Goal: Task Accomplishment & Management: Manage account settings

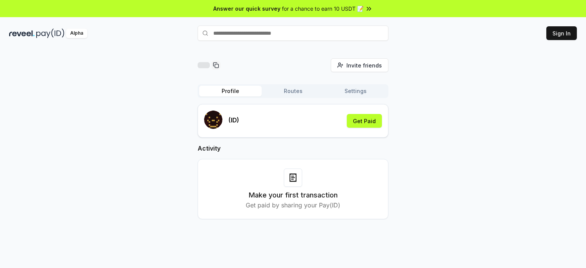
click at [144, 128] on div "Invite friends Invite Profile Routes Settings (ID) Get Paid Activity Make your …" at bounding box center [293, 144] width 568 height 173
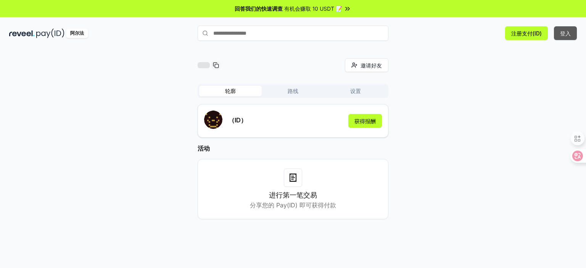
click at [568, 27] on button "登入" at bounding box center [565, 33] width 23 height 14
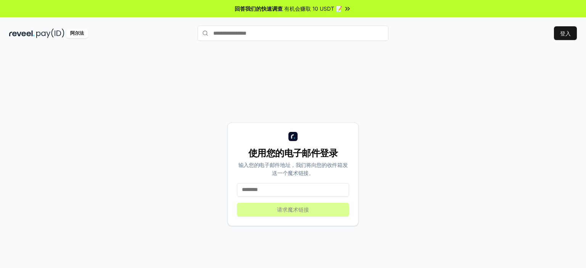
click at [286, 191] on input at bounding box center [293, 190] width 112 height 14
paste input "******"
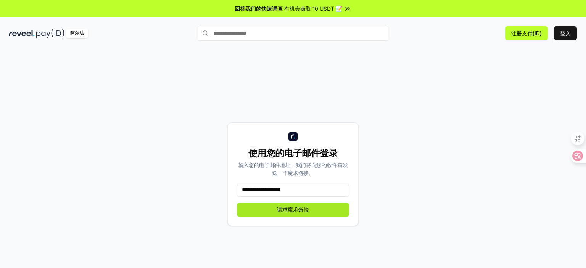
type input "**********"
click at [285, 205] on button "请求魔术链接" at bounding box center [293, 210] width 112 height 14
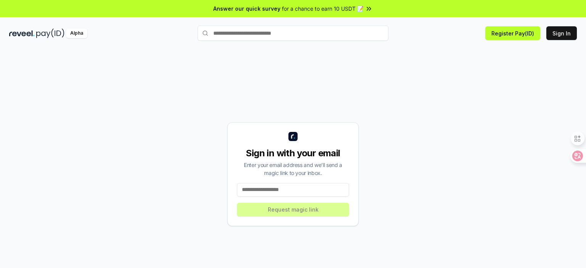
click at [282, 193] on input at bounding box center [293, 190] width 112 height 14
paste input "******"
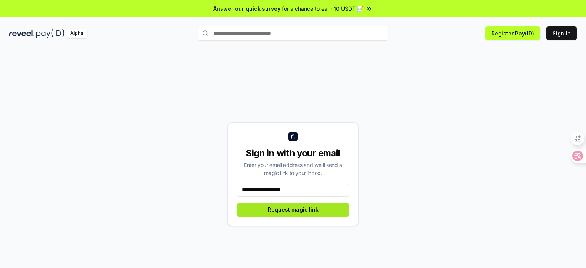
type input "**********"
click at [292, 210] on button "Request magic link" at bounding box center [293, 210] width 112 height 14
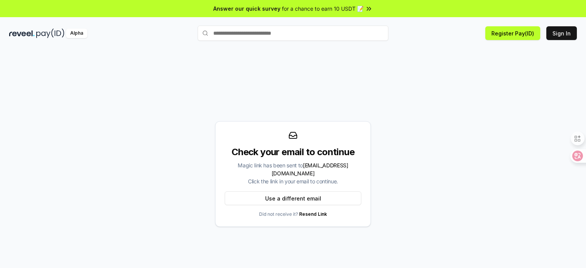
drag, startPoint x: 449, startPoint y: 132, endPoint x: 395, endPoint y: 87, distance: 70.1
click at [394, 105] on div "Check your email to continue Magic link has been sent to untold1314@gmail.com C…" at bounding box center [293, 174] width 568 height 232
drag, startPoint x: 415, startPoint y: 88, endPoint x: 389, endPoint y: 108, distance: 33.4
click at [383, 107] on div "Check your email to continue Magic link has been sent to untold1314@gmail.com C…" at bounding box center [293, 174] width 568 height 232
click at [579, 157] on div at bounding box center [575, 156] width 21 height 14
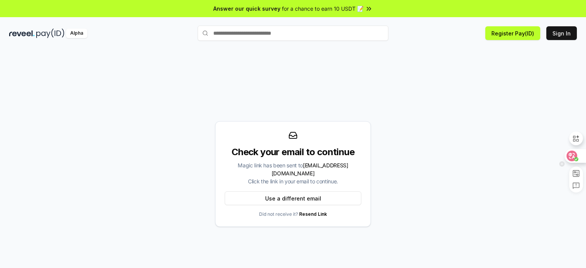
click at [574, 157] on icon at bounding box center [572, 156] width 8 height 8
drag, startPoint x: 300, startPoint y: 169, endPoint x: 330, endPoint y: 168, distance: 29.4
click at [330, 168] on span "untold1314@gmail.com" at bounding box center [310, 169] width 77 height 15
click at [313, 169] on span "untold1314@gmail.com" at bounding box center [310, 169] width 77 height 15
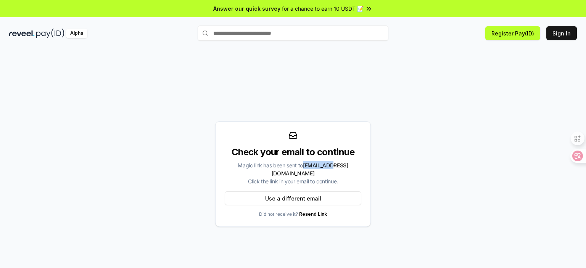
click at [313, 169] on span "untold1314@gmail.com" at bounding box center [310, 169] width 77 height 15
click at [324, 169] on span "untold1314@gmail.com" at bounding box center [310, 169] width 77 height 15
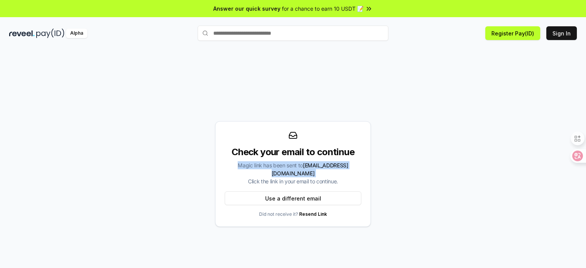
click at [305, 170] on span "untold1314@gmail.com" at bounding box center [310, 169] width 77 height 15
drag, startPoint x: 299, startPoint y: 170, endPoint x: 353, endPoint y: 168, distance: 53.5
click at [348, 168] on span "untold1314@gmail.com" at bounding box center [310, 169] width 77 height 15
copy span "untold1314@gmail.com"
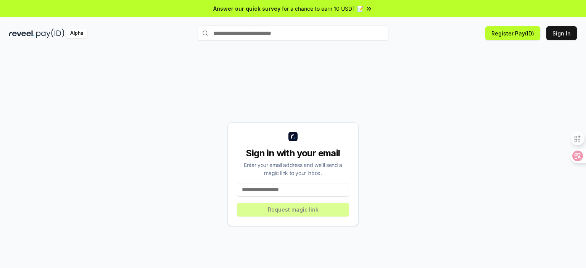
click at [281, 189] on input at bounding box center [293, 190] width 112 height 14
paste input "**********"
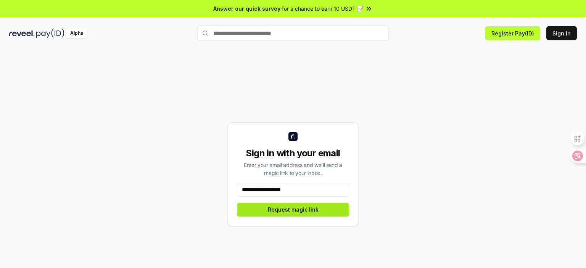
type input "**********"
click at [279, 207] on button "Request magic link" at bounding box center [293, 210] width 112 height 14
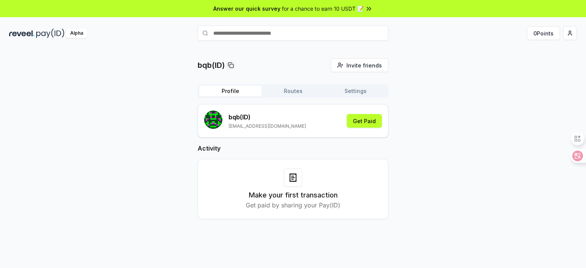
click at [497, 69] on div "bqb(ID) Invite friends Invite Profile Routes Settings bqb (ID) [EMAIL_ADDRESS][…" at bounding box center [293, 144] width 568 height 173
click at [571, 34] on html "Answer our quick survey for a chance to earn 10 USDT 📝 Alpha 0 Points bqb(ID) I…" at bounding box center [293, 134] width 586 height 268
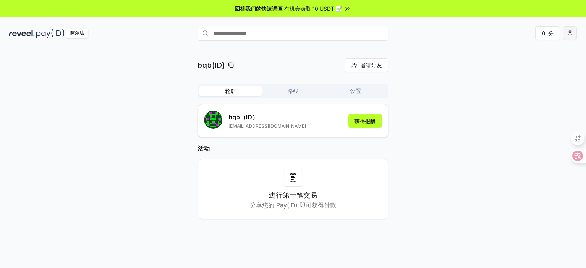
click at [571, 35] on html "回答我们的快速调查 有机会赚取 10 USDT 📝 阿尔法 0 分 bqb(ID) 邀请好友 邀请 轮廓 路线 设置 bqb （ID） [EMAIL_ADDR…" at bounding box center [293, 134] width 586 height 268
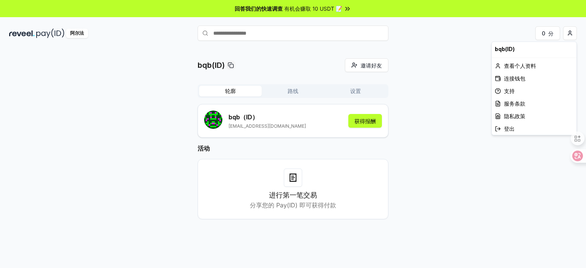
click at [441, 63] on html "回答我们的快速调查 有机会赚取 10 USDT 📝 阿尔法 0 分 bqb(ID) 邀请好友 邀请 轮廓 路线 设置 bqb （ID） untold1314@…" at bounding box center [293, 134] width 586 height 268
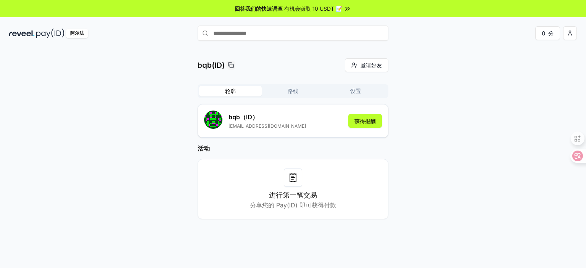
drag, startPoint x: 440, startPoint y: 61, endPoint x: 475, endPoint y: 21, distance: 53.6
click at [485, 49] on div "bqb(ID) 邀请好友 邀请 轮廓 路线 设置 bqb （ID） untold1314@gmail.com 获得报酬 活动 进行第一笔交易 分享您的 Pay…" at bounding box center [293, 166] width 586 height 247
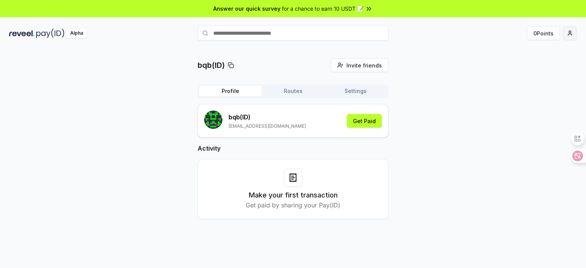
click at [571, 31] on html "Answer our quick survey for a chance to earn 10 USDT 📝 Alpha 0 Points bqb(ID) I…" at bounding box center [293, 134] width 586 height 268
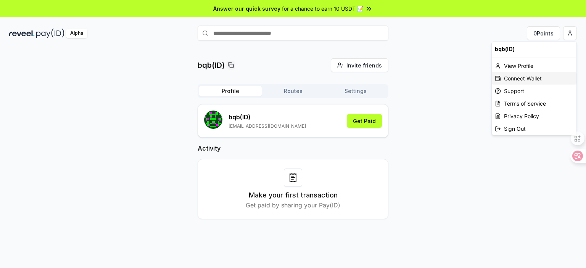
click at [522, 78] on div "Connect Wallet" at bounding box center [534, 78] width 85 height 13
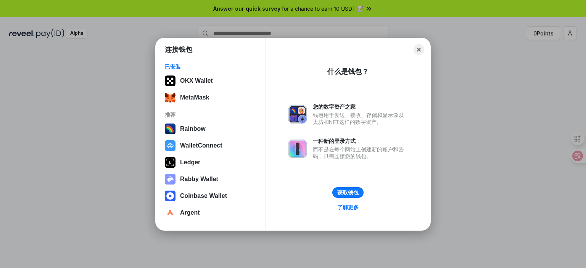
drag, startPoint x: 497, startPoint y: 140, endPoint x: 490, endPoint y: 142, distance: 7.4
click at [498, 140] on div "连接钱包 已安装 OKX Wallet MetaMask 推荐 Rainbow WalletConnect Ledger Rabby Wallet Coinb…" at bounding box center [293, 134] width 739 height 421
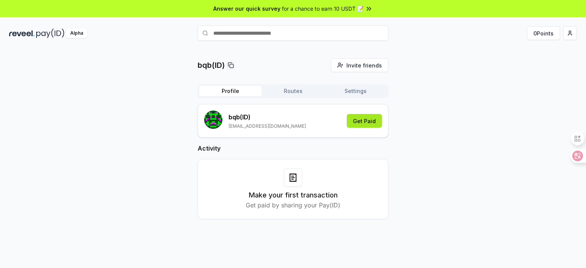
click at [361, 124] on button "Get Paid" at bounding box center [364, 121] width 35 height 14
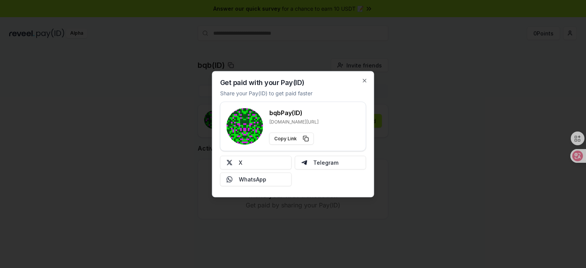
click at [416, 144] on div at bounding box center [293, 134] width 586 height 268
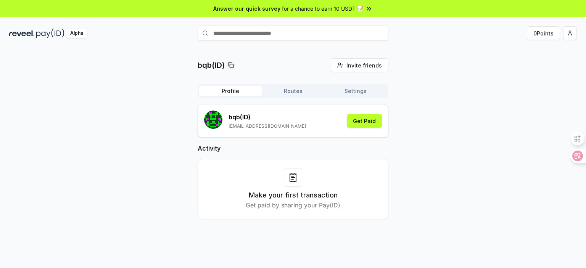
click at [412, 105] on div "bqb(ID) Invite friends Invite Profile Routes Settings bqb (ID) untold1314@gmail…" at bounding box center [293, 144] width 568 height 173
click at [296, 95] on button "Routes" at bounding box center [293, 91] width 63 height 11
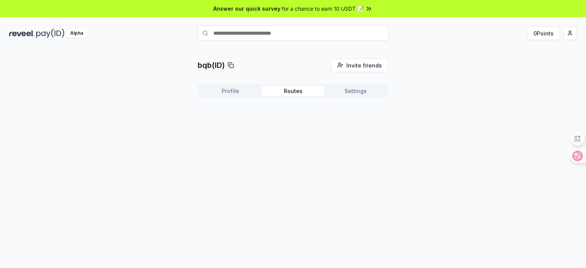
click at [348, 91] on button "Settings" at bounding box center [355, 91] width 63 height 11
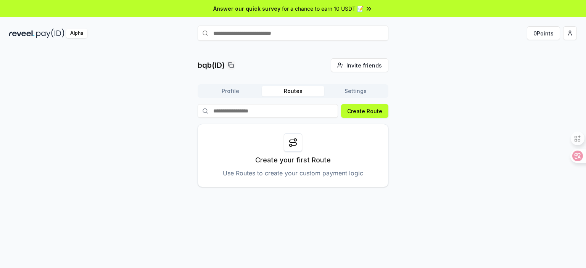
click at [301, 94] on button "Routes" at bounding box center [293, 91] width 63 height 11
click at [232, 90] on button "Profile" at bounding box center [230, 91] width 63 height 11
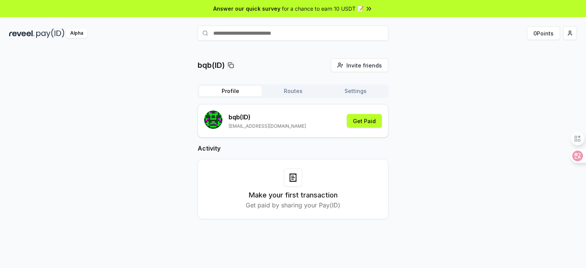
click at [292, 90] on button "Routes" at bounding box center [293, 91] width 63 height 11
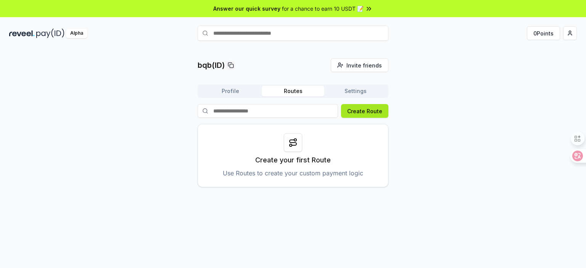
click at [377, 116] on button "Create Route" at bounding box center [364, 111] width 47 height 14
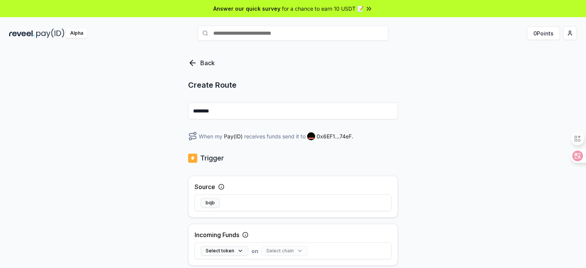
drag, startPoint x: 289, startPoint y: 0, endPoint x: 458, endPoint y: 85, distance: 189.1
click at [440, 118] on div "Back Create Route ******** When my Pay(ID) receives funds send it to 0x6EF1...7…" at bounding box center [293, 166] width 586 height 247
drag, startPoint x: 263, startPoint y: 0, endPoint x: 513, endPoint y: 132, distance: 283.1
click at [513, 132] on div "Back Create Route ******** When my Pay(ID) receives funds send it to 0x6EF1...7…" at bounding box center [293, 166] width 586 height 247
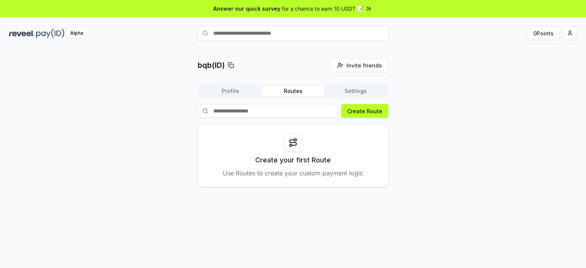
click at [238, 93] on button "Profile" at bounding box center [230, 91] width 63 height 11
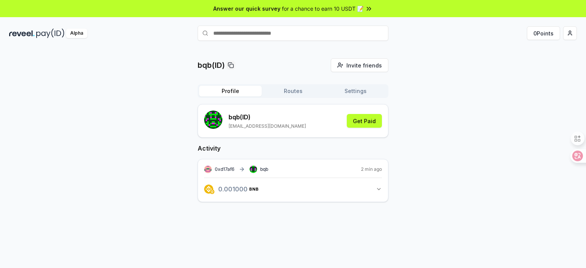
click at [384, 188] on div "0xd17af6 bqb 2 min ago 0.001000 BNB 0.001 BNB" at bounding box center [293, 180] width 191 height 43
click at [378, 189] on icon "button" at bounding box center [379, 189] width 6 height 6
click at [297, 91] on button "Routes" at bounding box center [293, 91] width 63 height 11
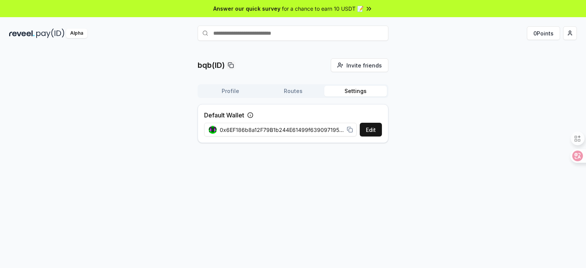
click at [339, 91] on button "Settings" at bounding box center [355, 91] width 63 height 11
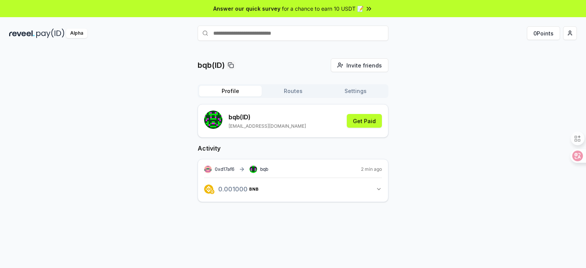
click at [224, 92] on button "Profile" at bounding box center [230, 91] width 63 height 11
click at [426, 85] on div "bqb(ID) Invite friends Invite Profile Routes Settings bqb (ID) untold1314@gmail…" at bounding box center [293, 136] width 568 height 156
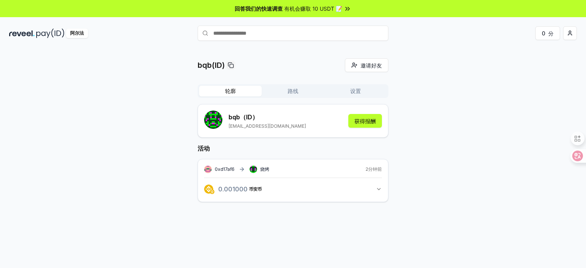
click at [379, 189] on icon "button" at bounding box center [379, 189] width 6 height 6
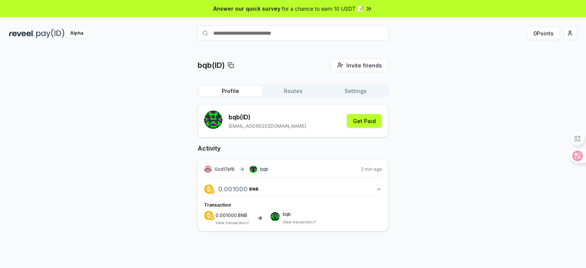
click at [406, 136] on div "bqb(ID) Invite friends Invite Profile Routes Settings bqb (ID) untold1314@gmail…" at bounding box center [293, 150] width 568 height 185
click at [299, 90] on button "Routes" at bounding box center [293, 91] width 63 height 11
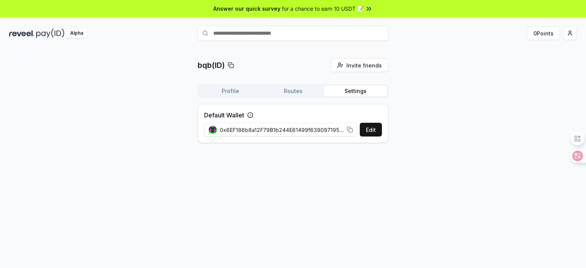
click at [355, 89] on button "Settings" at bounding box center [355, 91] width 63 height 11
click at [238, 91] on button "Profile" at bounding box center [230, 91] width 63 height 11
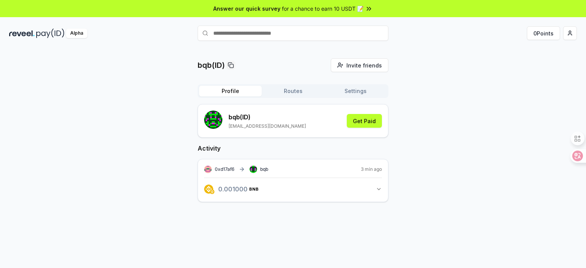
drag, startPoint x: 499, startPoint y: 137, endPoint x: 494, endPoint y: 137, distance: 5.0
click at [497, 137] on div "bqb(ID) Invite friends Invite Profile Routes Settings bqb (ID) untold1314@gmail…" at bounding box center [293, 136] width 568 height 156
click at [373, 118] on button "Get Paid" at bounding box center [364, 121] width 35 height 14
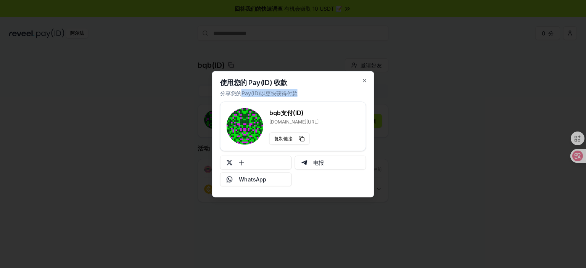
drag, startPoint x: 242, startPoint y: 93, endPoint x: 305, endPoint y: 93, distance: 62.6
click at [305, 93] on div "使用您的 Pay(ID) 收款 分享您的Pay(ID)以更快获得付款 bqb 支付(ID) reveel.id/pay/bqb 复制链接 十 电报 Whats…" at bounding box center [293, 134] width 162 height 126
click at [279, 93] on font "分享您的Pay(ID)以更快获得付款" at bounding box center [258, 93] width 77 height 6
drag, startPoint x: 228, startPoint y: 93, endPoint x: 296, endPoint y: 93, distance: 67.6
click at [296, 93] on font "分享您的Pay(ID)以更快获得付款" at bounding box center [258, 93] width 77 height 6
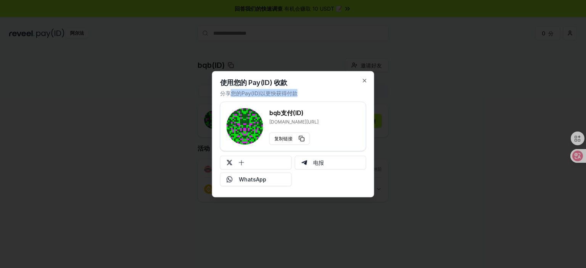
click at [296, 93] on font "分享您的Pay(ID)以更快获得付款" at bounding box center [258, 93] width 77 height 6
drag, startPoint x: 219, startPoint y: 89, endPoint x: 294, endPoint y: 94, distance: 74.5
click at [294, 94] on div "使用您的 Pay(ID) 收款 分享您的Pay(ID)以更快获得付款 bqb 支付(ID) reveel.id/pay/bqb 复制链接 十 电报 Whats…" at bounding box center [293, 134] width 162 height 126
click at [294, 94] on font "分享您的Pay(ID)以更快获得付款" at bounding box center [258, 93] width 77 height 6
click at [316, 177] on div "十 电报 WhatsApp" at bounding box center [293, 171] width 146 height 31
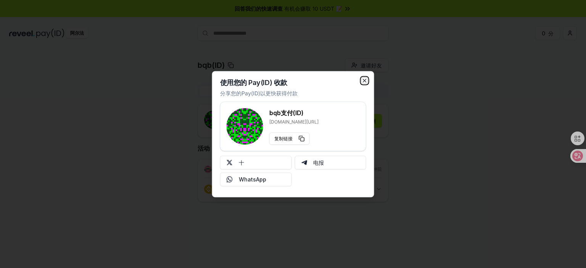
click at [367, 82] on icon "button" at bounding box center [365, 80] width 6 height 6
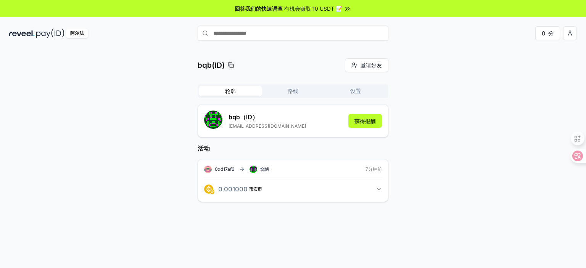
click at [421, 86] on div "bqb(ID) 邀请好友 邀请 轮廓 路线 设置 bqb （ID） untold1314@gmail.com 获得报酬 活动 0xd17af6 烧烤 7分钟前…" at bounding box center [293, 136] width 568 height 156
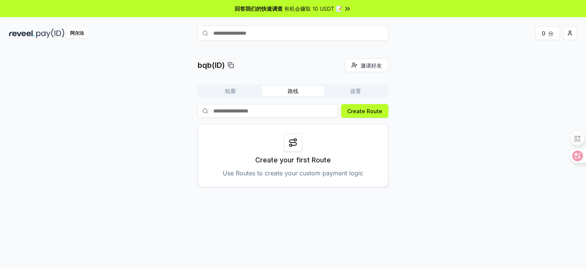
click at [298, 89] on font "路线" at bounding box center [293, 91] width 11 height 6
click at [355, 93] on font "设置" at bounding box center [355, 91] width 11 height 6
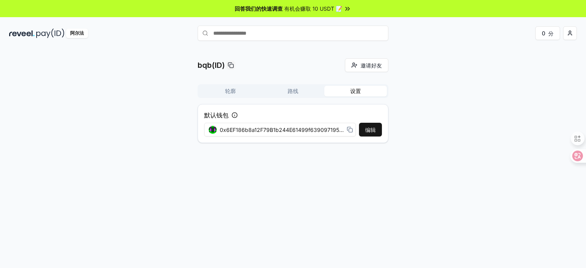
click at [232, 94] on font "轮廓" at bounding box center [230, 91] width 11 height 6
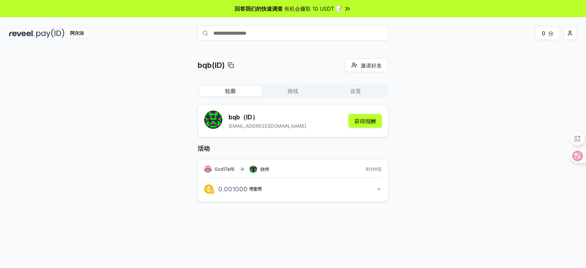
click at [335, 7] on font "有机会赚取 10 USDT 📝" at bounding box center [313, 8] width 58 height 6
click at [295, 92] on font "路线" at bounding box center [293, 91] width 11 height 6
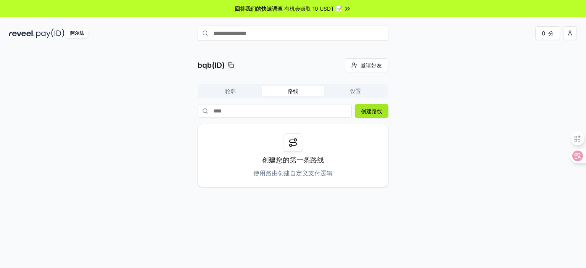
click at [368, 110] on font "创建路线" at bounding box center [371, 111] width 21 height 6
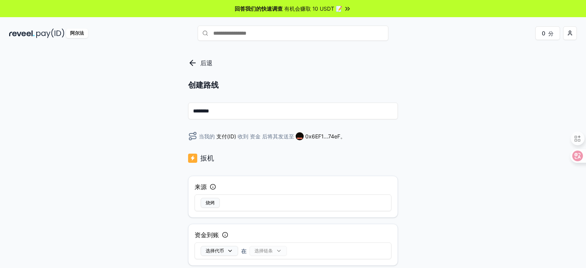
click at [437, 155] on div "后退 创建路线 ******** 当我的 支付(ID) 收到 资金 后将其发送至 0x6EF1...74eF 。 扳机 来源 烧烤 资金到账 选择代币 在 选…" at bounding box center [293, 166] width 586 height 247
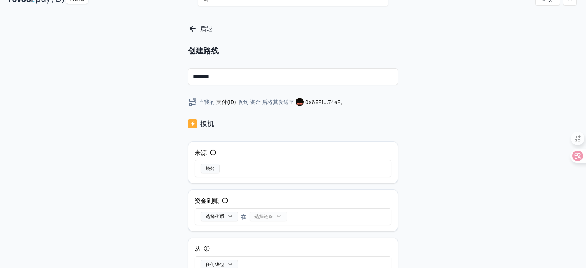
scroll to position [76, 0]
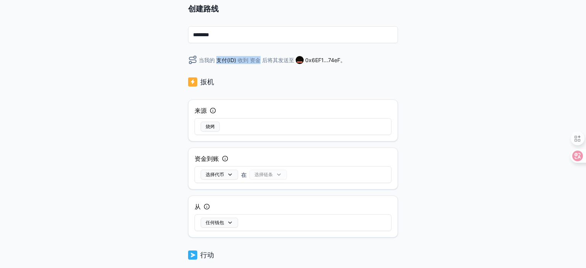
drag, startPoint x: 213, startPoint y: 58, endPoint x: 263, endPoint y: 59, distance: 49.6
click at [263, 59] on div "当我的 支付(ID) 收到 资金 后将其发送至 0x6EF1...74eF 。" at bounding box center [293, 59] width 210 height 9
click at [263, 59] on font "后将其发送至" at bounding box center [278, 60] width 32 height 6
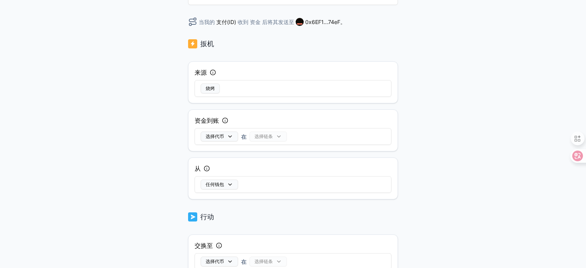
click at [273, 138] on div "选择链条" at bounding box center [268, 137] width 37 height 10
click at [279, 136] on div "选择链条" at bounding box center [268, 137] width 37 height 10
click at [264, 135] on div "选择链条" at bounding box center [268, 137] width 37 height 10
click at [230, 137] on button "选择代币" at bounding box center [219, 137] width 37 height 10
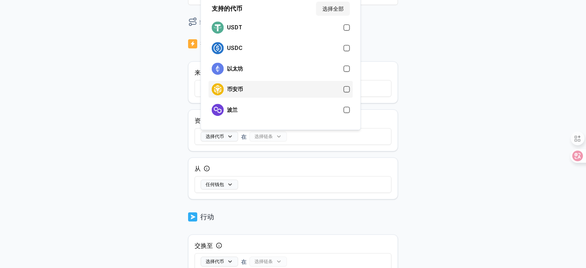
click at [253, 88] on div "币安币" at bounding box center [281, 89] width 138 height 12
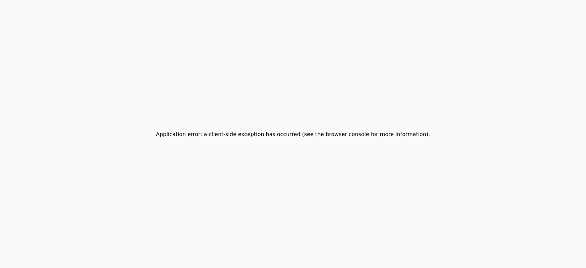
scroll to position [0, 0]
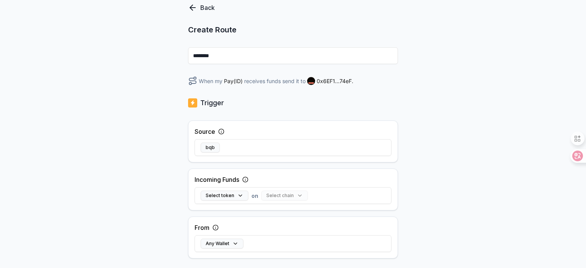
scroll to position [115, 0]
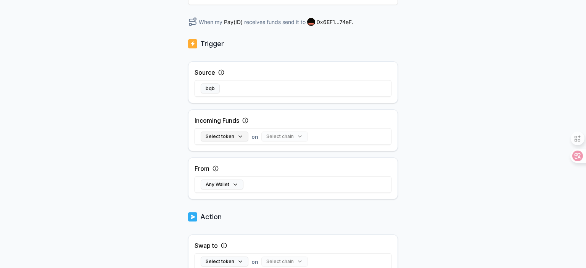
click at [234, 138] on button "Select token" at bounding box center [225, 137] width 48 height 10
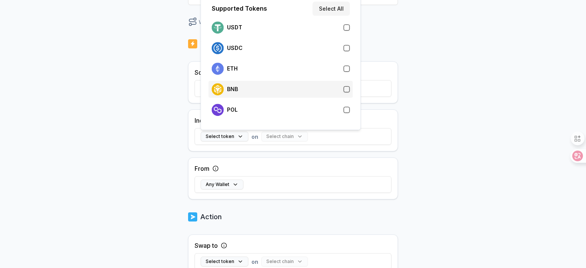
click at [256, 90] on div "BNB" at bounding box center [281, 89] width 138 height 12
click at [269, 135] on button "Select chain" at bounding box center [265, 137] width 47 height 10
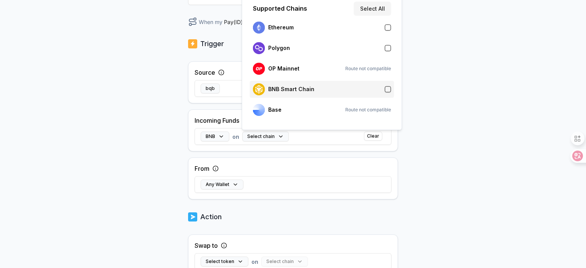
click at [322, 90] on div "BNB Smart Chain" at bounding box center [322, 89] width 138 height 12
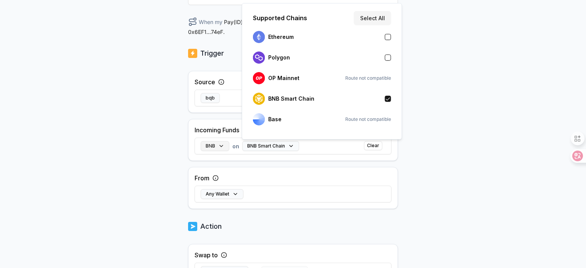
click at [217, 145] on button "BNB" at bounding box center [215, 146] width 29 height 10
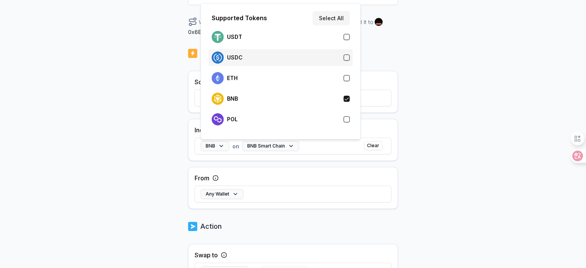
click at [264, 58] on div "USDC" at bounding box center [281, 58] width 138 height 12
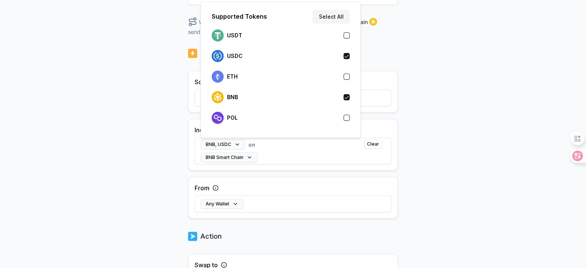
click at [313, 171] on div "Source bqb Incoming Funds BNB, USDC on BNB Smart Chain Clear From Any Wallet" at bounding box center [293, 145] width 210 height 148
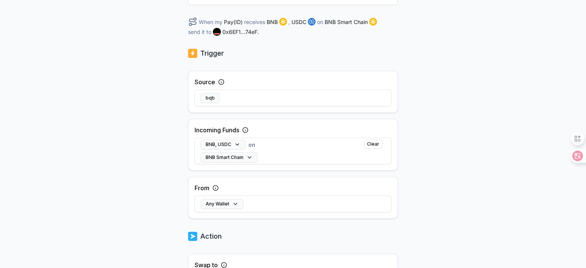
click at [446, 152] on div "Back Create Route ******** When my Pay(ID) receives BNB , USDC on BNB Smart Cha…" at bounding box center [293, 52] width 586 height 247
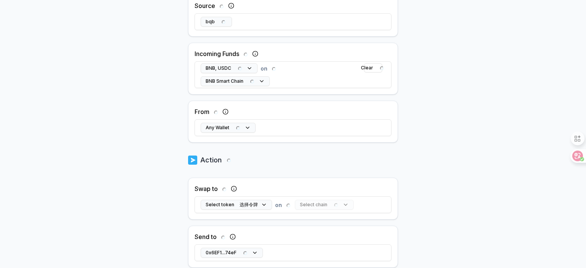
scroll to position [200, 0]
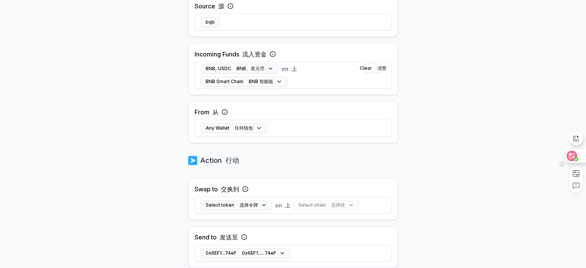
click at [576, 158] on circle at bounding box center [576, 159] width 4 height 4
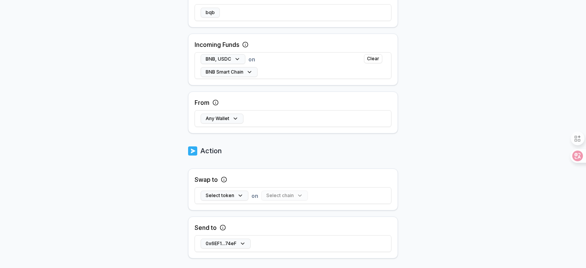
scroll to position [191, 0]
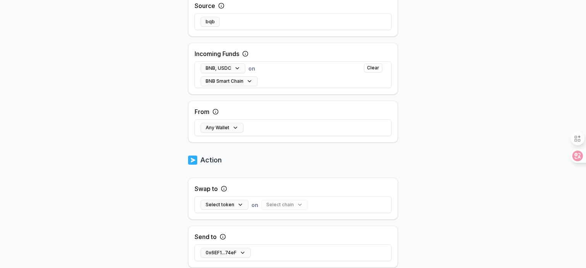
click at [496, 132] on body "Answer our quick survey for a chance to earn 10 USDT 📝 Alpha 0 Points Back Crea…" at bounding box center [293, 134] width 586 height 268
click at [574, 156] on icon at bounding box center [572, 156] width 8 height 8
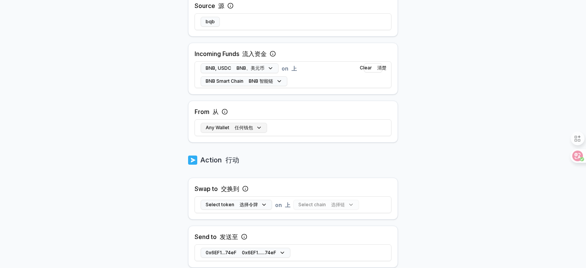
click at [227, 126] on button "Any Wallet 任何钱包" at bounding box center [234, 128] width 66 height 10
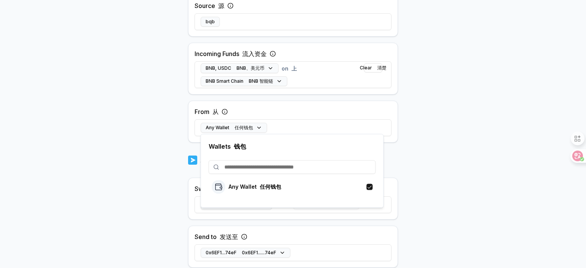
click at [466, 172] on body "Answer our quick survey 回答我们的快速调查 for a chance to earn 10 USDT 📝 Alpha 0 Points…" at bounding box center [293, 134] width 586 height 268
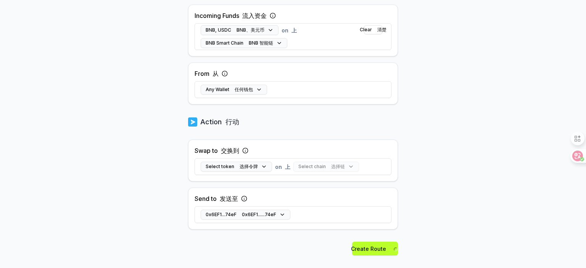
scroll to position [242, 0]
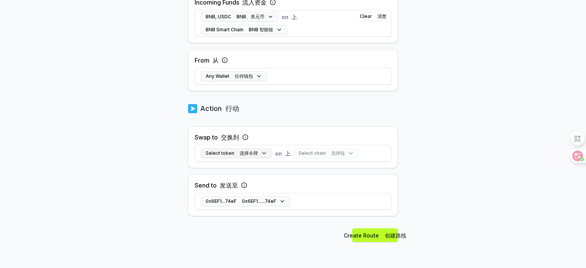
click at [247, 150] on font "选择令牌" at bounding box center [249, 153] width 18 height 6
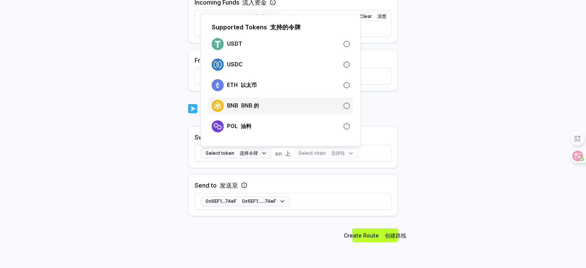
click at [266, 105] on div "BNB BNB 的" at bounding box center [281, 106] width 138 height 12
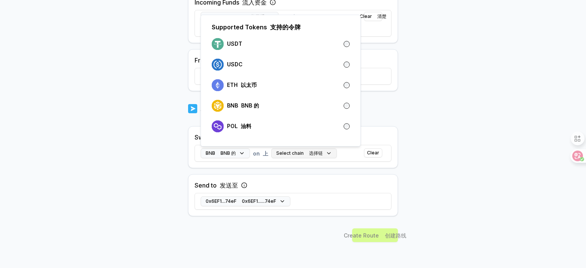
scroll to position [252, 0]
click at [289, 154] on button "Select chain 选择链" at bounding box center [304, 153] width 66 height 10
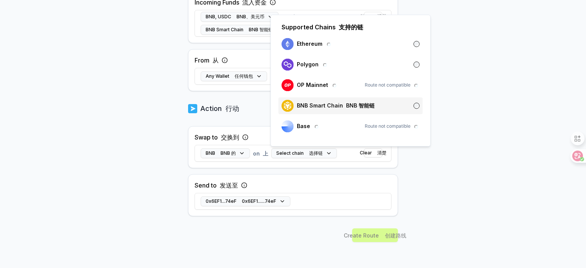
click at [311, 105] on p "BNB Smart Chain BNB 智能链" at bounding box center [336, 106] width 78 height 6
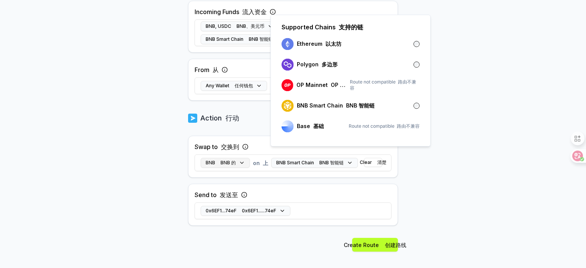
scroll to position [261, 0]
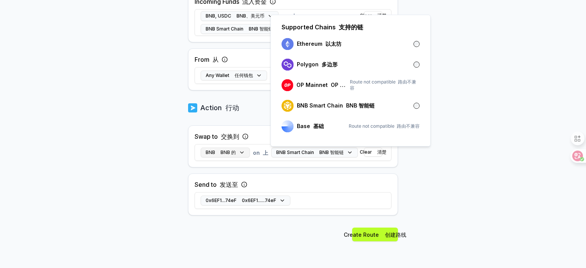
click at [232, 155] on font "BNB 的" at bounding box center [228, 153] width 15 height 6
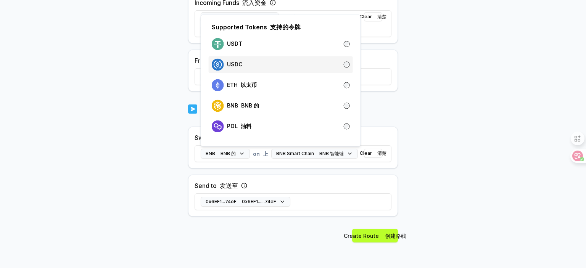
click at [258, 65] on div "USDC" at bounding box center [281, 64] width 138 height 12
click at [340, 201] on div "0x6EF1...74eF 0x6EF1......74eF" at bounding box center [293, 202] width 197 height 22
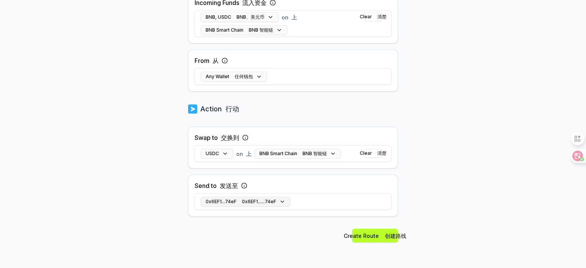
click at [273, 202] on font "0x6EF1......74eF" at bounding box center [259, 202] width 34 height 6
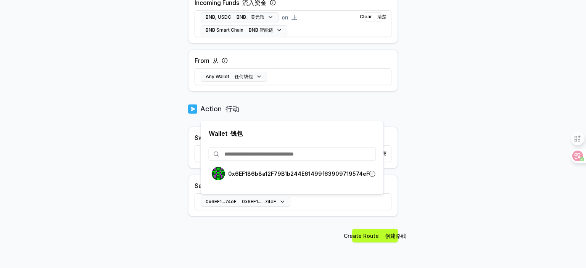
click at [432, 169] on body "Answer our quick survey 回答我们的快速调查 for a chance to earn 10 USDT 📝 Alpha 0 Points…" at bounding box center [293, 134] width 586 height 268
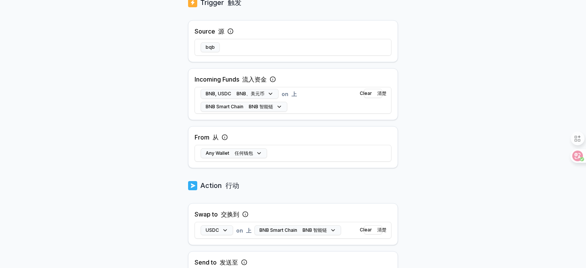
scroll to position [229, 0]
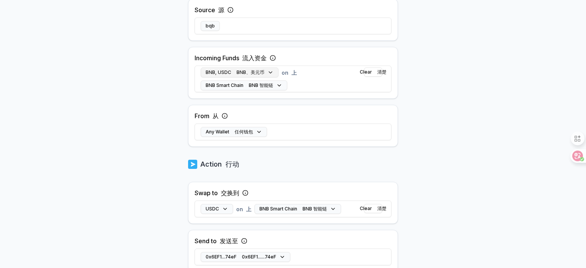
click at [240, 71] on font "BNB、美元币" at bounding box center [251, 72] width 28 height 6
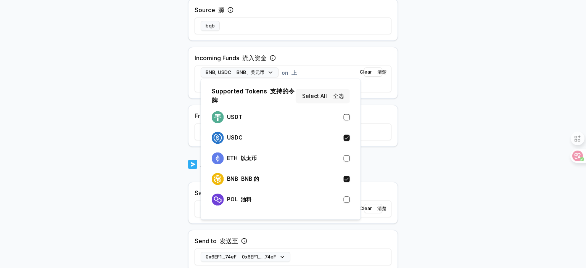
click at [340, 92] on font "全选" at bounding box center [337, 96] width 14 height 8
click at [445, 148] on body "Answer our quick survey 回答我们的快速调查 for a chance to earn 10 USDT 📝 有机会赚取 10 USDT …" at bounding box center [293, 134] width 586 height 268
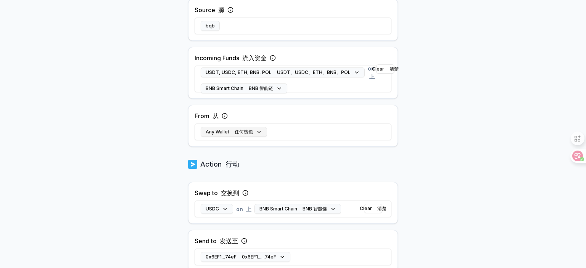
click at [254, 131] on button "Any Wallet 任何钱包" at bounding box center [234, 132] width 66 height 10
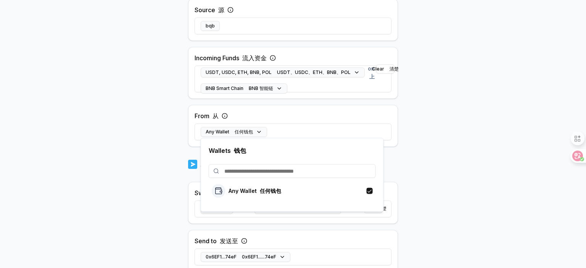
click at [439, 134] on body "Answer our quick survey 回答我们的快速调查 for a chance to earn 10 USDT 📝 有机会赚取 10 USDT …" at bounding box center [293, 134] width 586 height 268
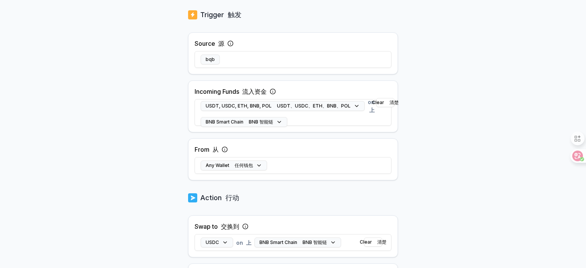
scroll to position [284, 0]
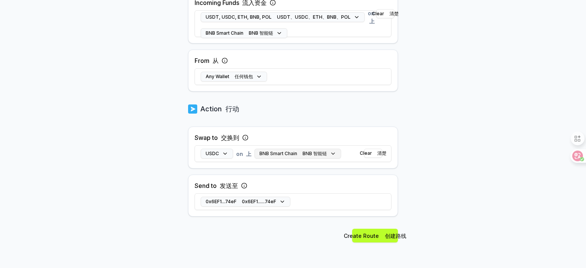
click at [285, 152] on button "BNB Smart Chain BNB 智能链" at bounding box center [298, 154] width 87 height 10
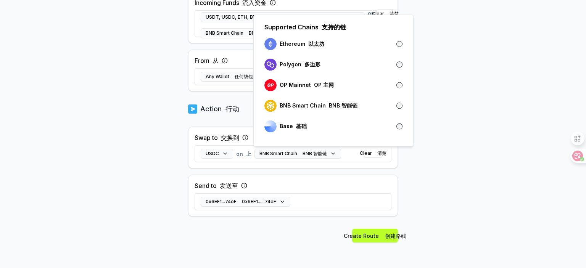
drag, startPoint x: 471, startPoint y: 77, endPoint x: 469, endPoint y: 80, distance: 4.1
click at [471, 77] on body "Answer our quick survey 回答我们的快速调查 for a chance to earn 10 USDT 📝 有机会赚取 10 USDT …" at bounding box center [293, 134] width 586 height 268
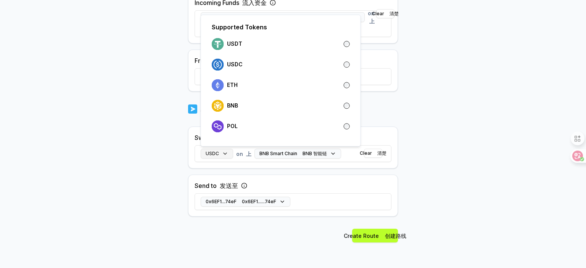
click at [227, 155] on button "USDC" at bounding box center [217, 154] width 32 height 10
click at [295, 27] on font "支持的令牌" at bounding box center [285, 27] width 31 height 8
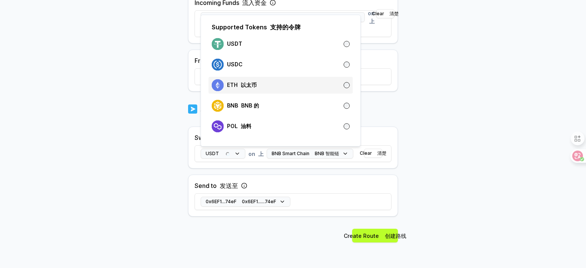
click at [346, 79] on div "ETH 以太币" at bounding box center [281, 85] width 138 height 12
click at [429, 82] on body "Answer our quick survey 回答我们的快速调查 for a chance to earn 10 USDT 📝 有机会赚取 10 USDT …" at bounding box center [293, 134] width 586 height 268
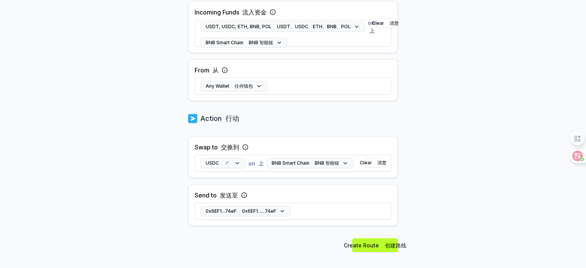
scroll to position [284, 0]
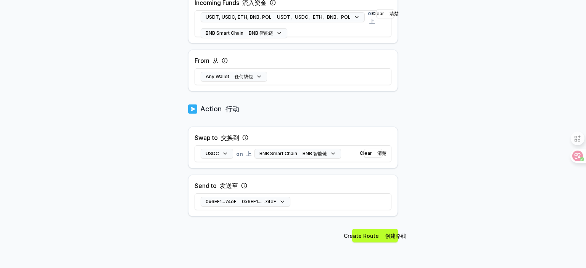
click at [418, 169] on body "Answer our quick survey 回答我们的快速调查 for a chance to earn 10 USDT 📝 有机会赚取 10 USDT …" at bounding box center [293, 134] width 586 height 268
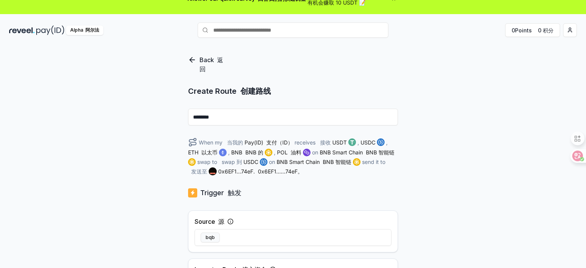
scroll to position [0, 0]
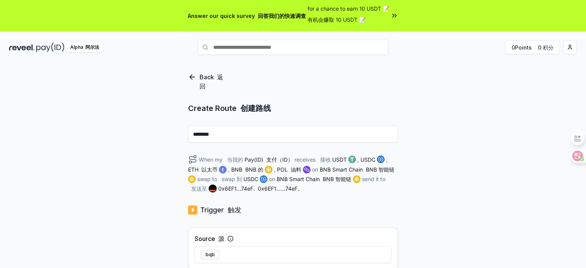
click at [197, 78] on div "Back 返回" at bounding box center [207, 82] width 38 height 18
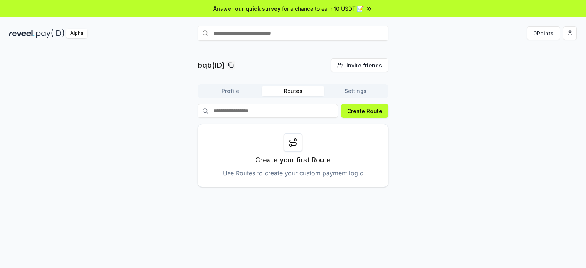
click at [360, 93] on button "Settings" at bounding box center [355, 91] width 63 height 11
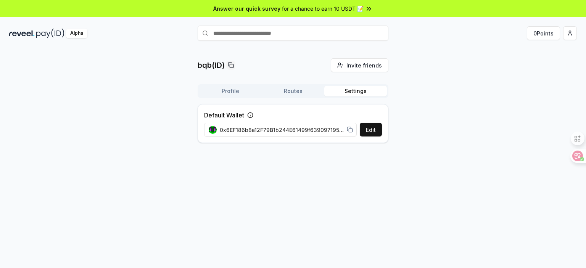
click at [298, 95] on button "Routes" at bounding box center [293, 91] width 63 height 11
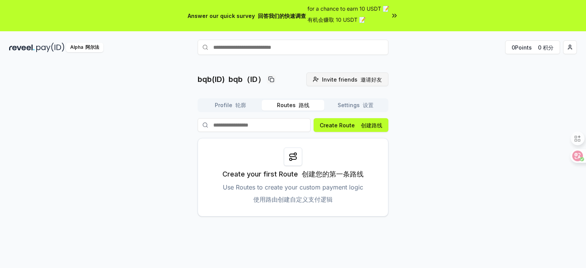
click at [340, 78] on span "Invite friends 邀请好友" at bounding box center [352, 80] width 60 height 8
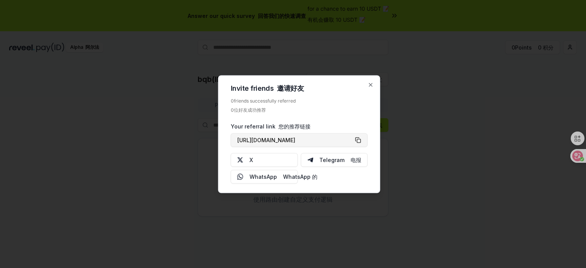
click at [358, 140] on button "[URL][DOMAIN_NAME]" at bounding box center [299, 140] width 137 height 14
click at [371, 84] on icon "button" at bounding box center [370, 84] width 3 height 3
